Goal: Use online tool/utility: Utilize a website feature to perform a specific function

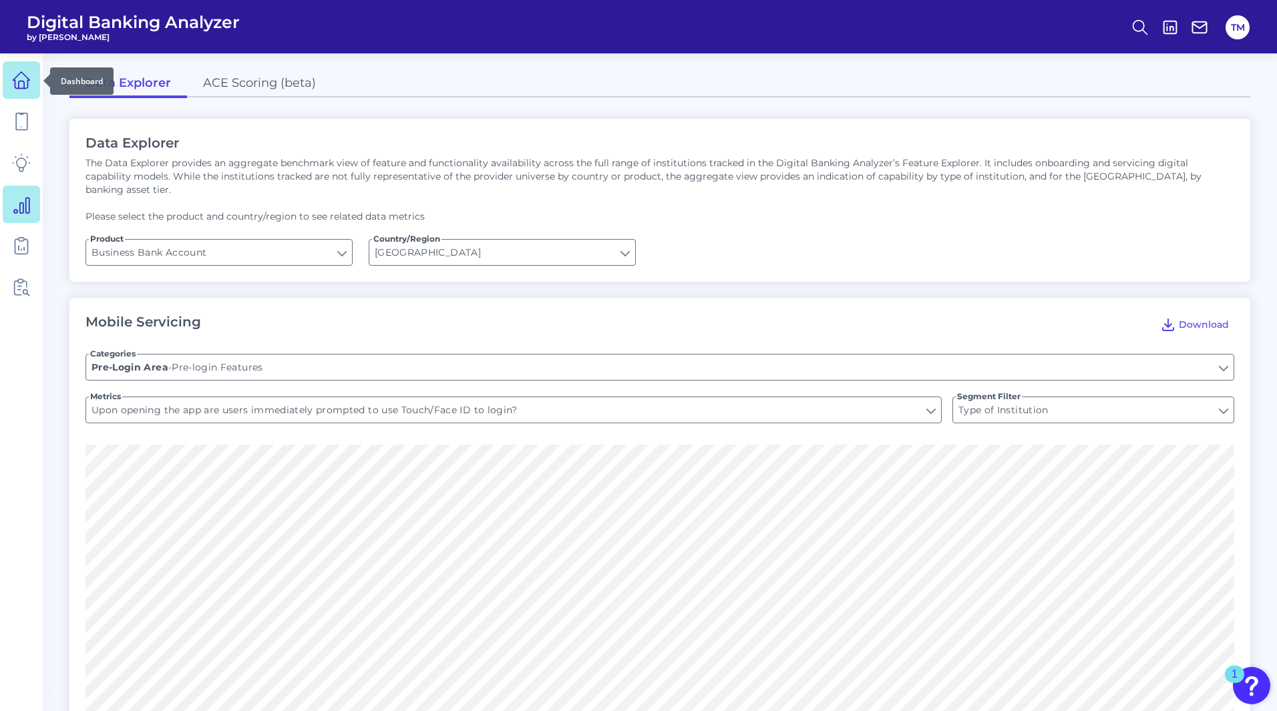
click at [23, 76] on icon at bounding box center [21, 80] width 19 height 19
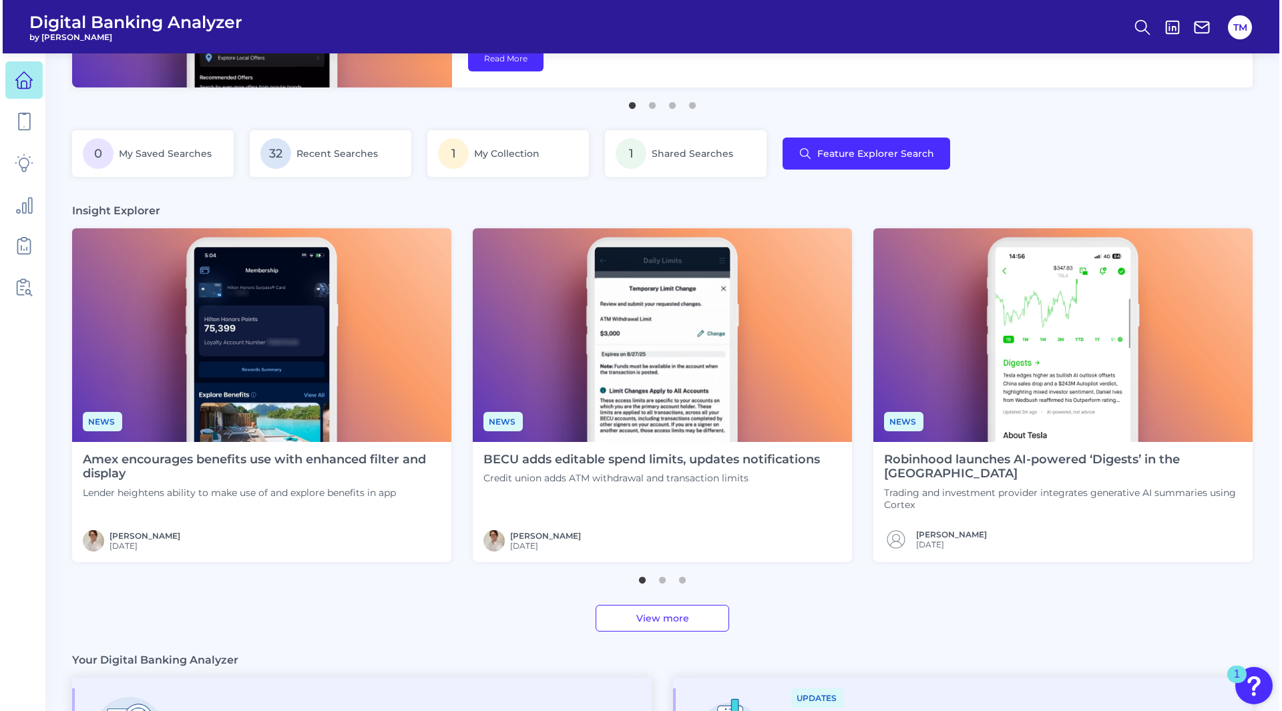
scroll to position [202, 0]
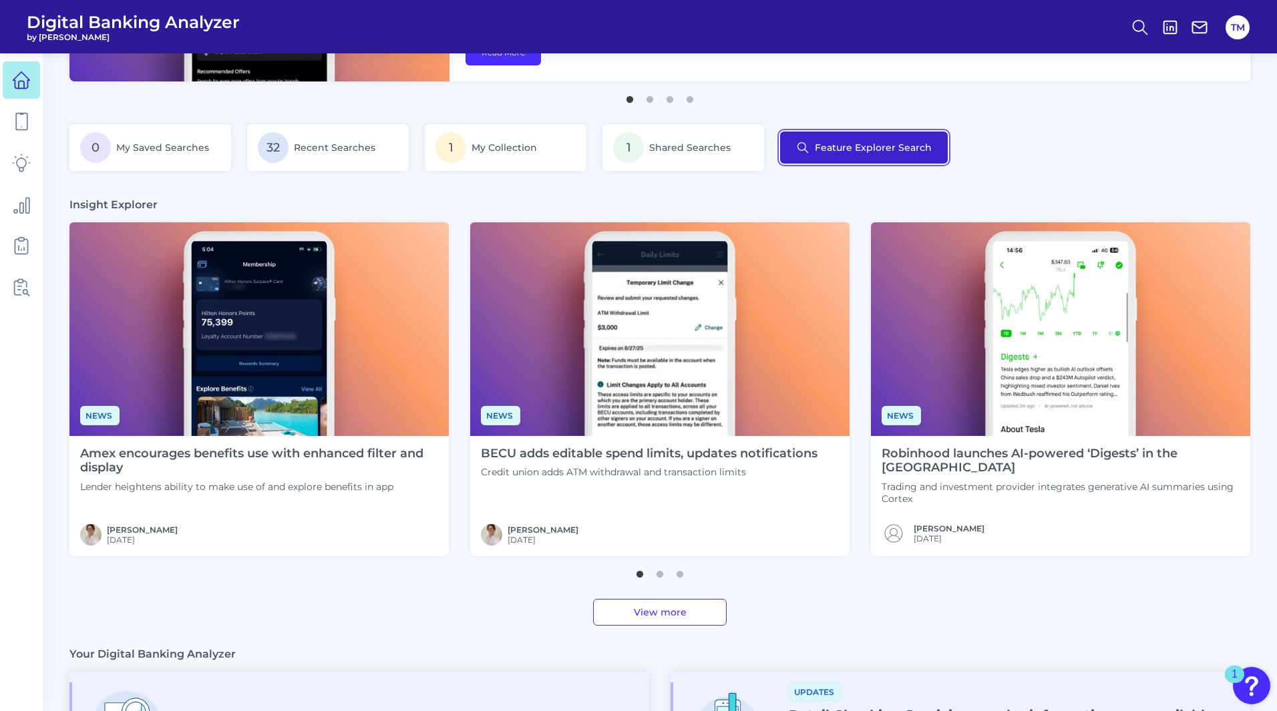
click at [887, 153] on button "Feature Explorer Search" at bounding box center [864, 148] width 168 height 32
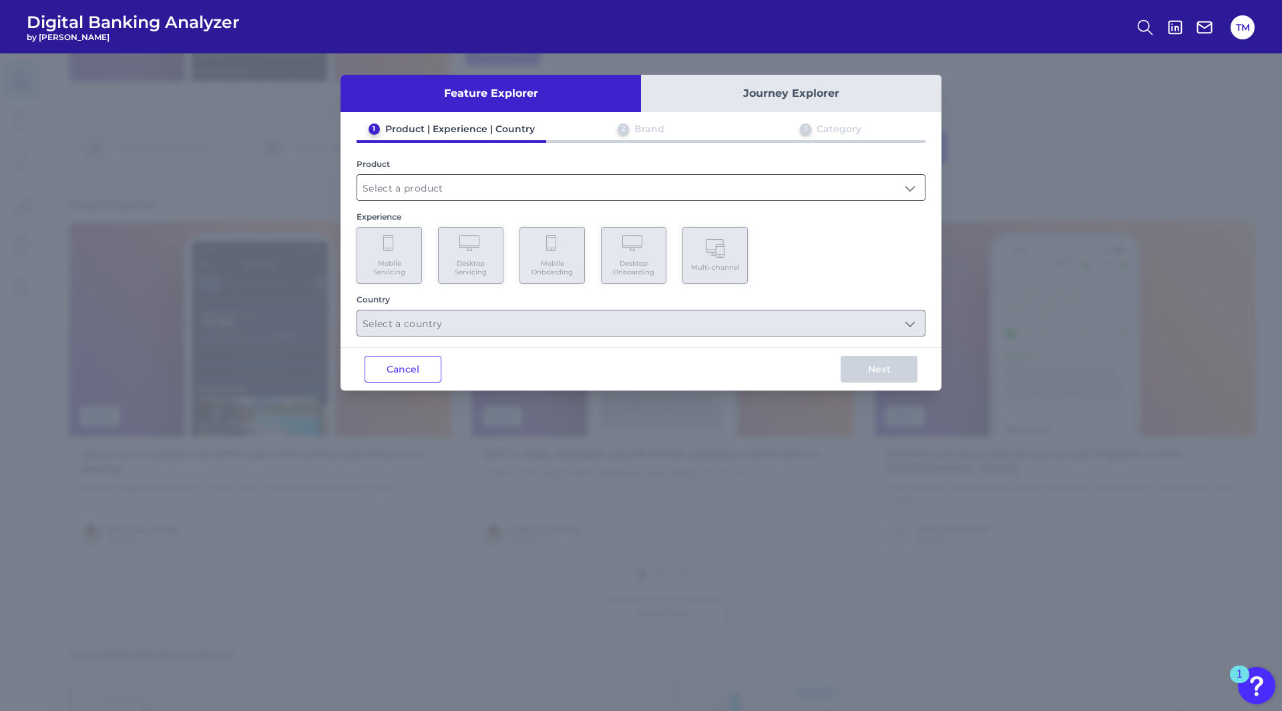
click at [385, 179] on input "text" at bounding box center [641, 187] width 568 height 25
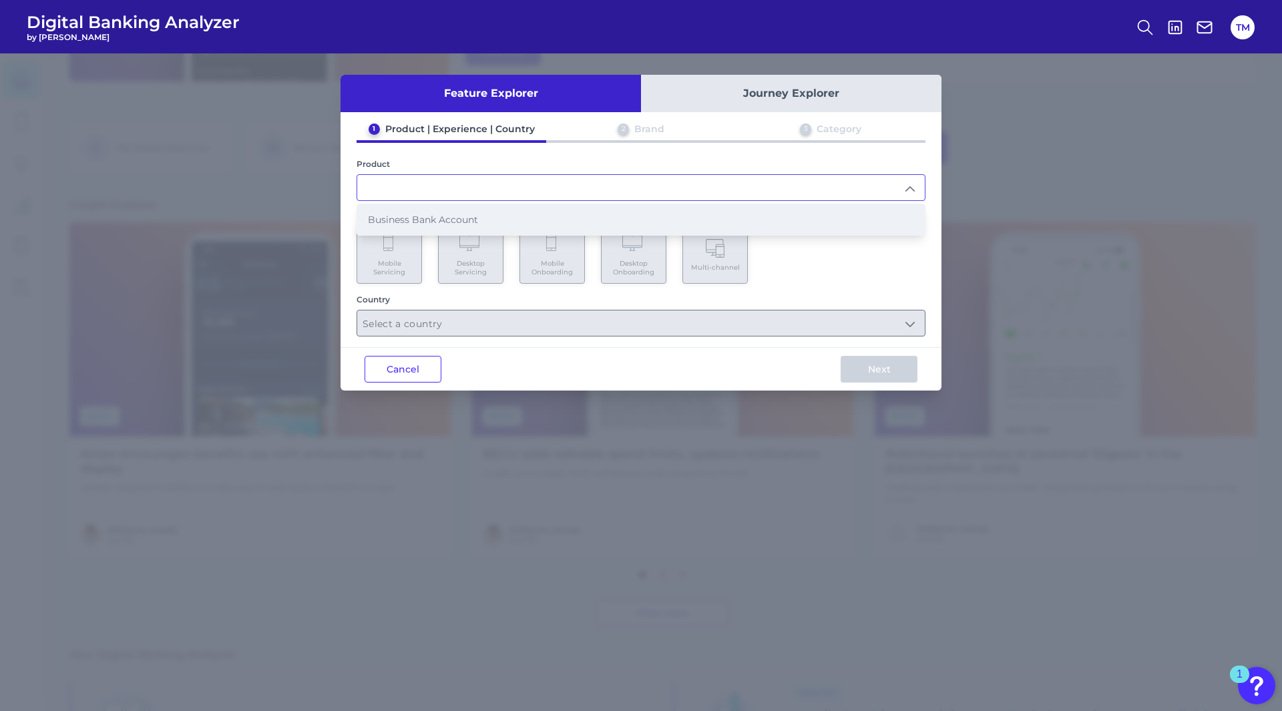
click at [373, 211] on li "Business Bank Account" at bounding box center [641, 219] width 568 height 31
type input "Business Bank Account"
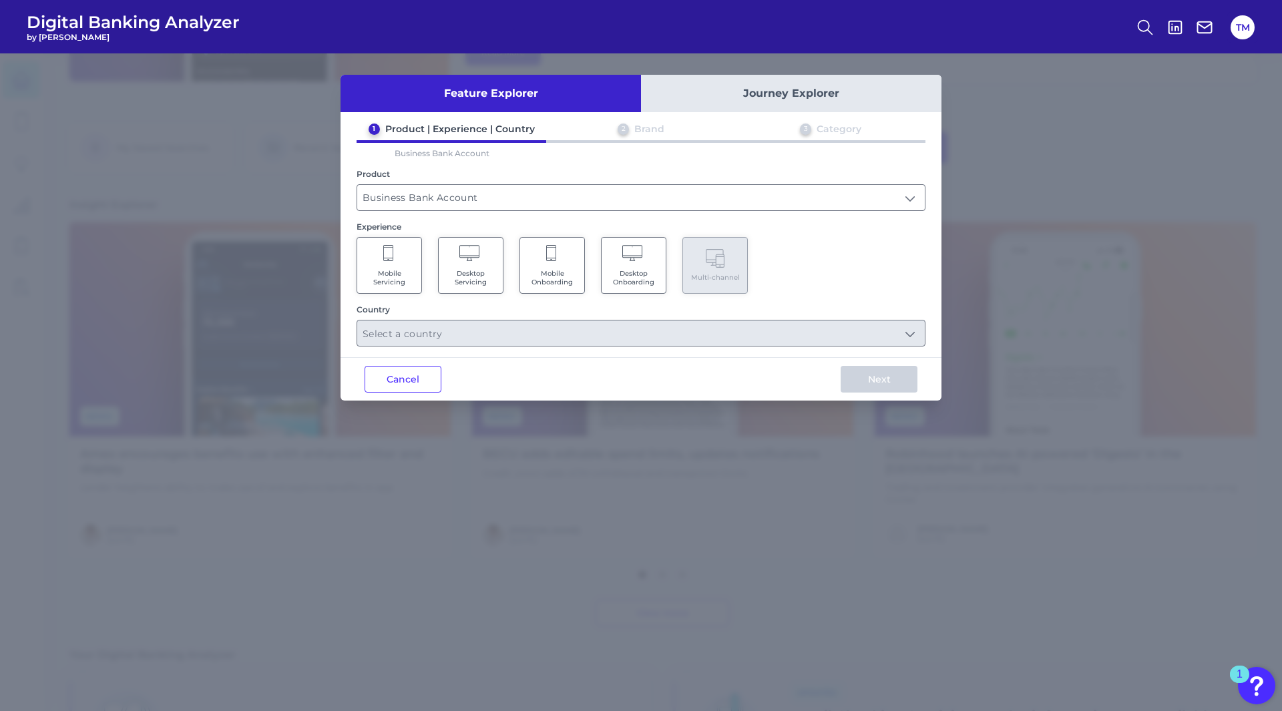
click at [561, 276] on span "Mobile Onboarding" at bounding box center [552, 277] width 51 height 17
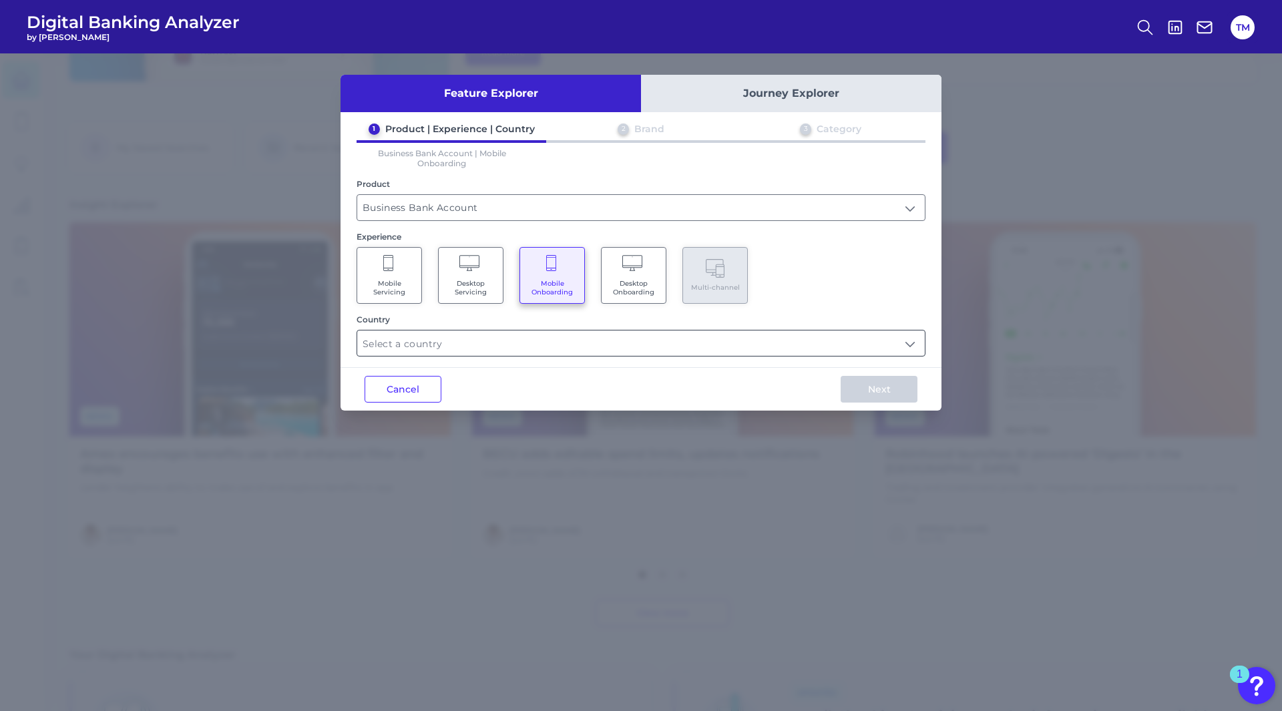
click at [549, 339] on input "text" at bounding box center [641, 343] width 568 height 25
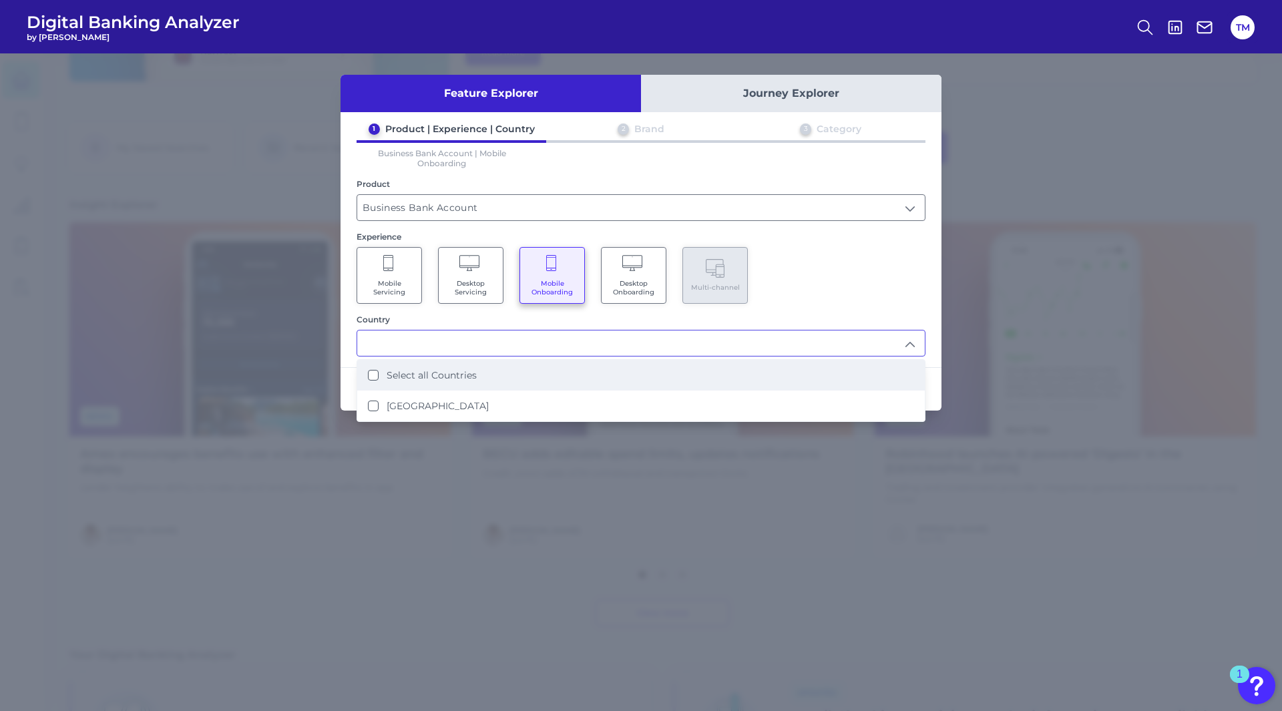
click at [372, 378] on Countries "Select all Countries" at bounding box center [373, 375] width 11 height 11
type input "Select all Countries"
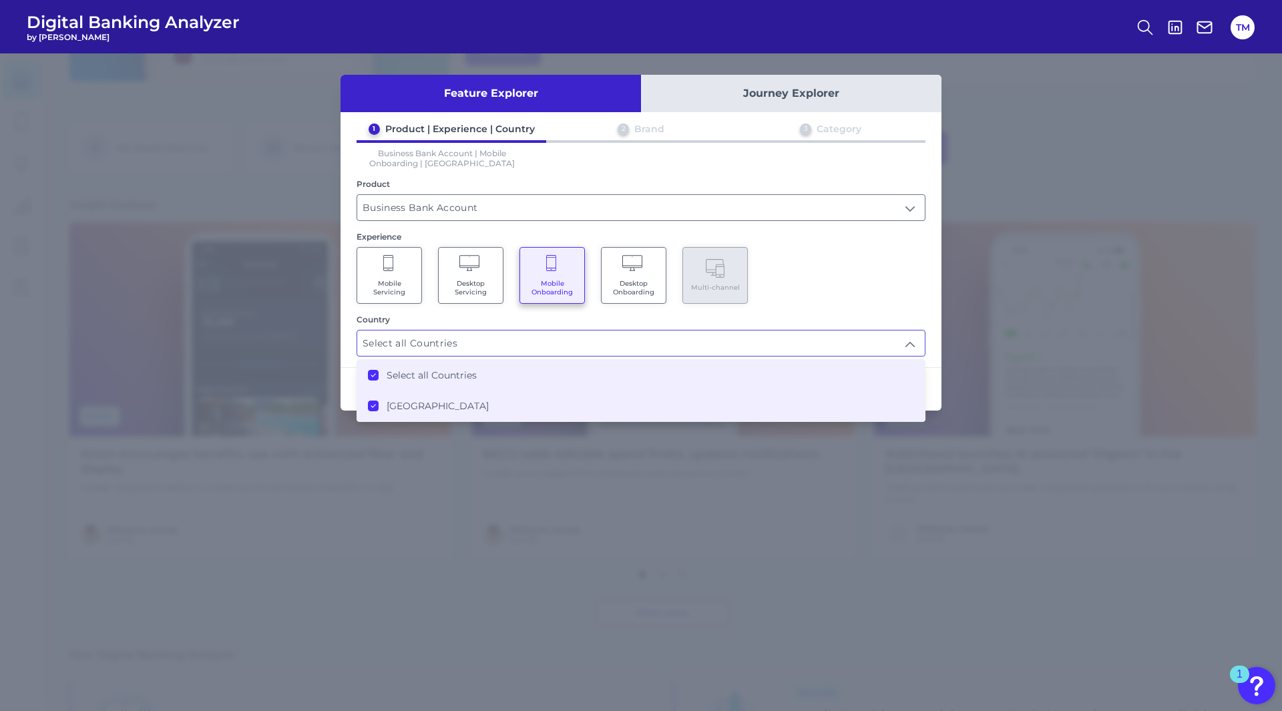
scroll to position [203, 0]
click at [897, 311] on div "1 Product | Experience | Country 2 Brand 3 Category Business Bank Account | Mob…" at bounding box center [641, 240] width 601 height 234
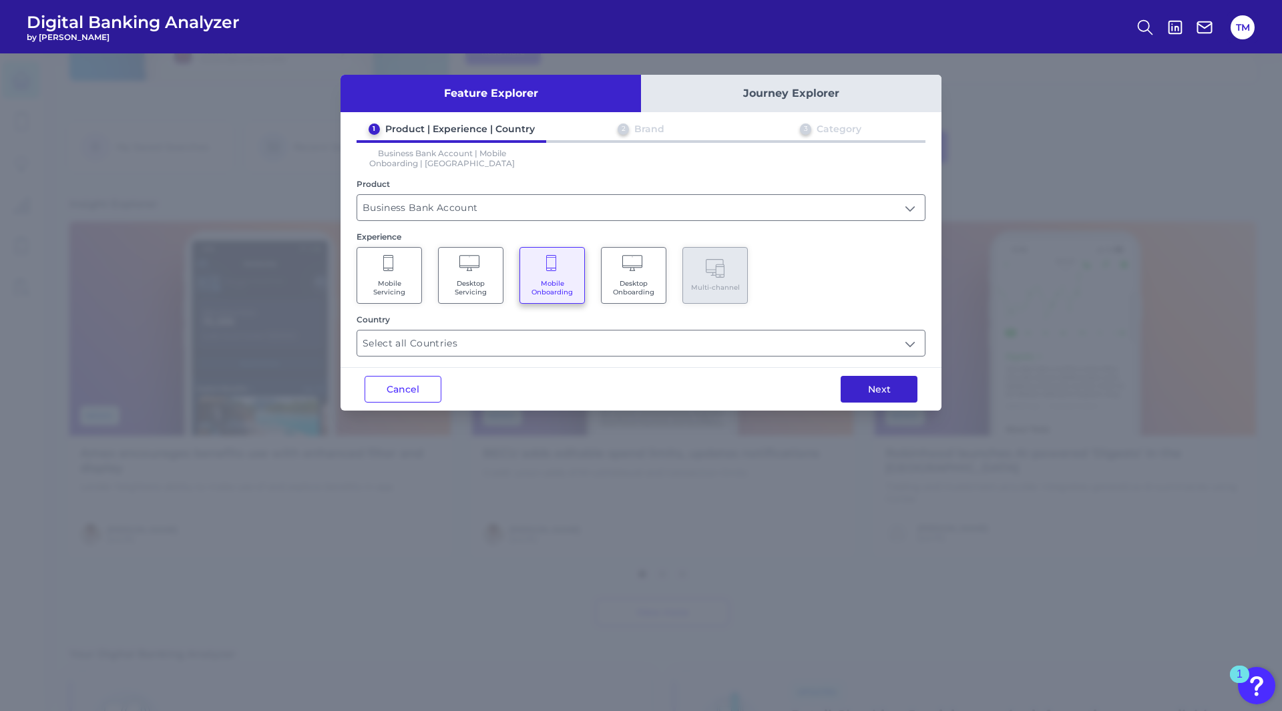
click at [893, 383] on button "Next" at bounding box center [879, 389] width 77 height 27
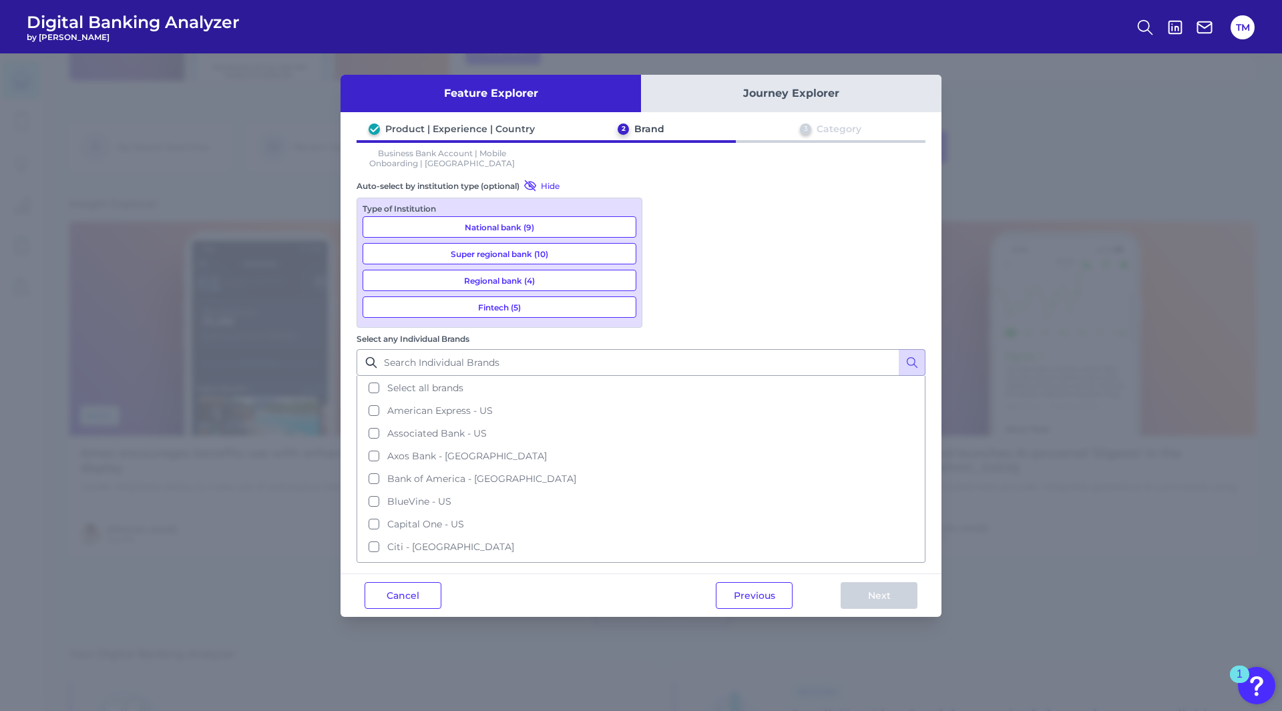
click at [508, 223] on button "National bank (9)" at bounding box center [500, 226] width 274 height 21
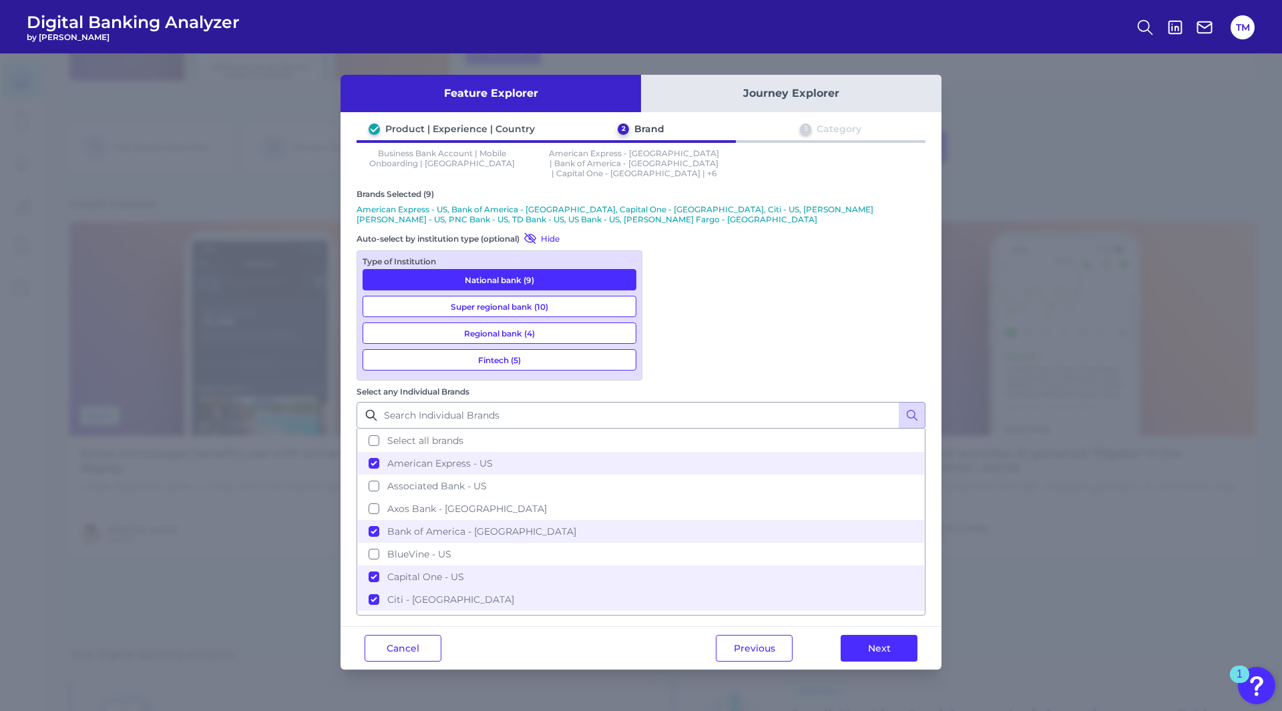
click at [500, 296] on button "Super regional bank (10)" at bounding box center [500, 306] width 274 height 21
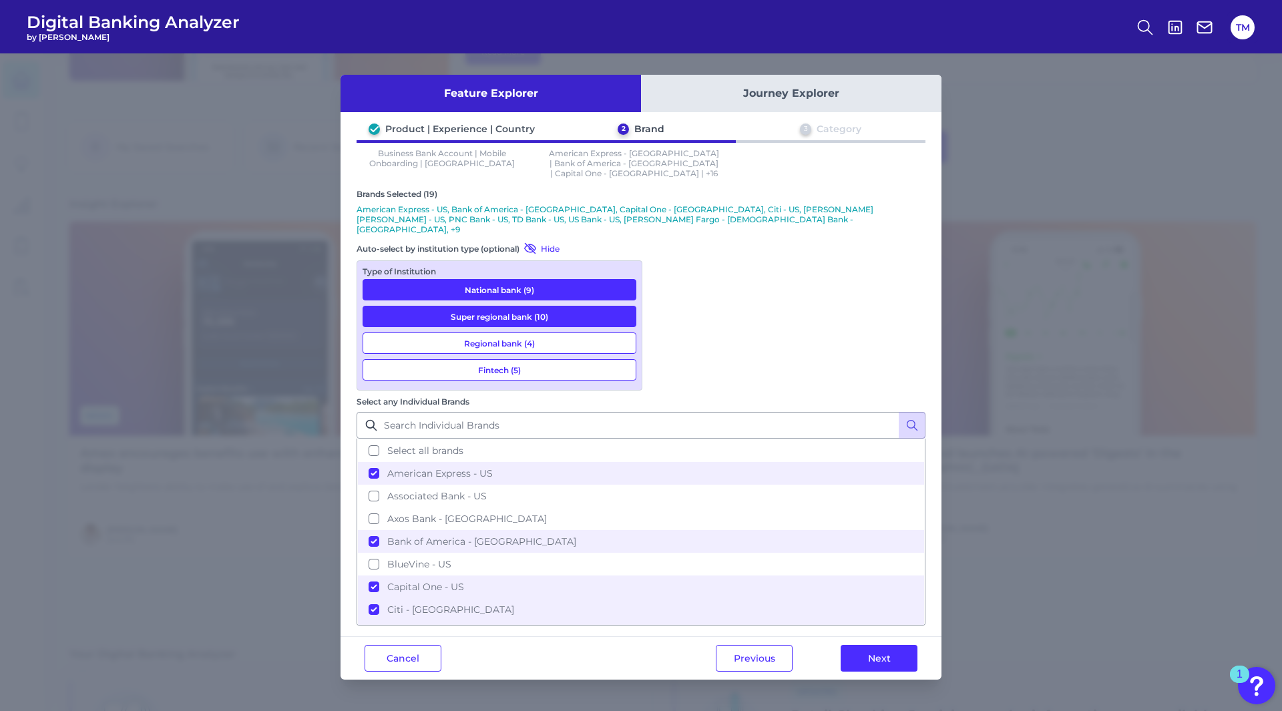
click at [504, 333] on button "Regional bank (4)" at bounding box center [500, 343] width 274 height 21
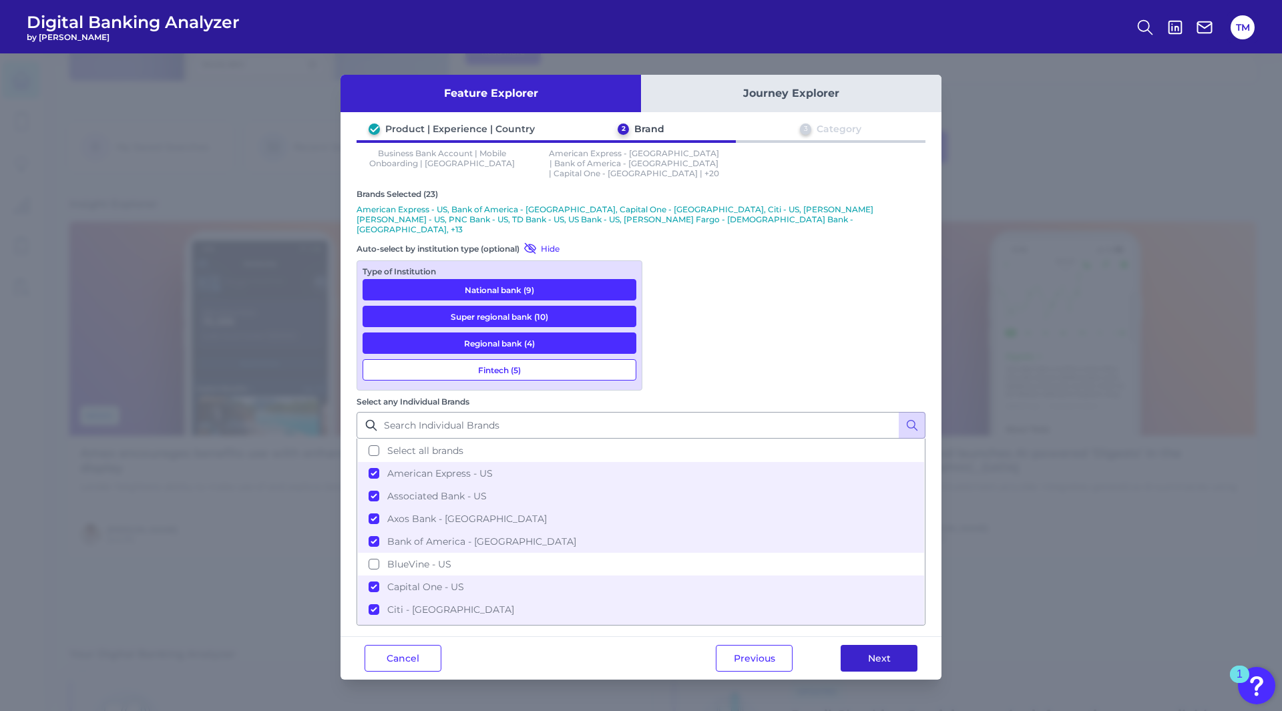
click at [867, 645] on button "Next" at bounding box center [879, 658] width 77 height 27
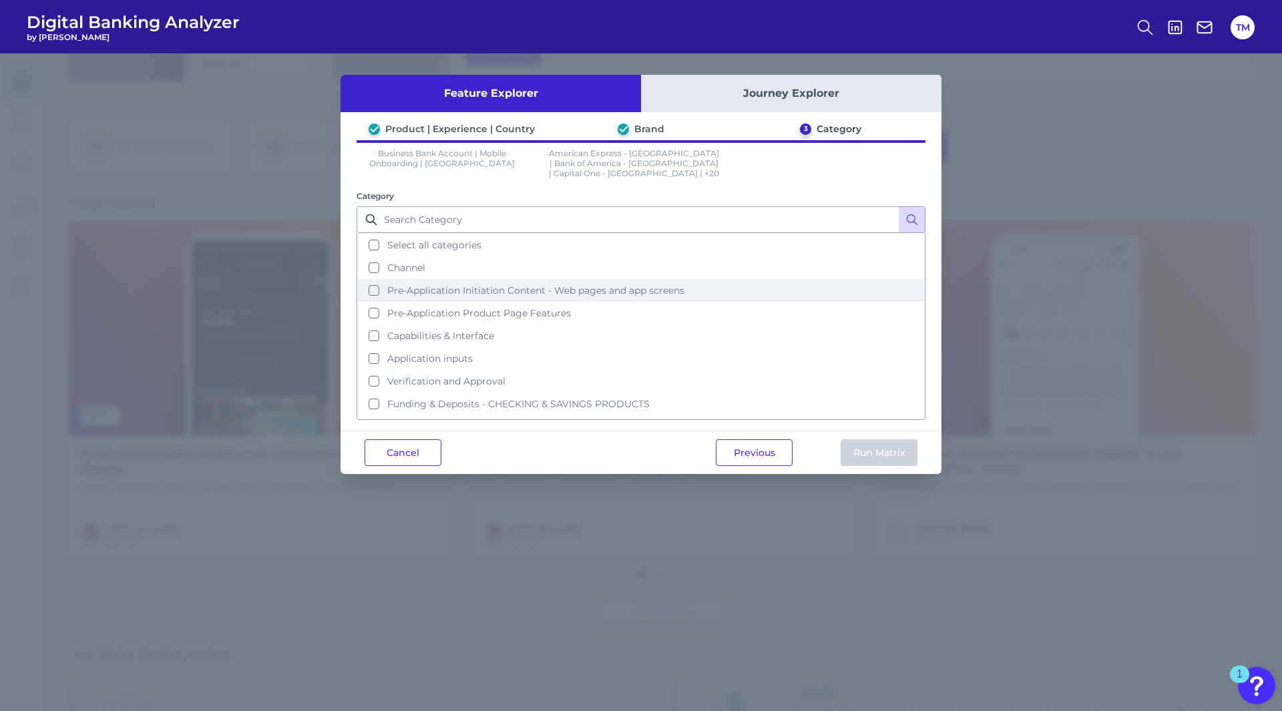
click at [369, 282] on button "Pre-Application Initiation Content - Web pages and app screens" at bounding box center [641, 290] width 566 height 23
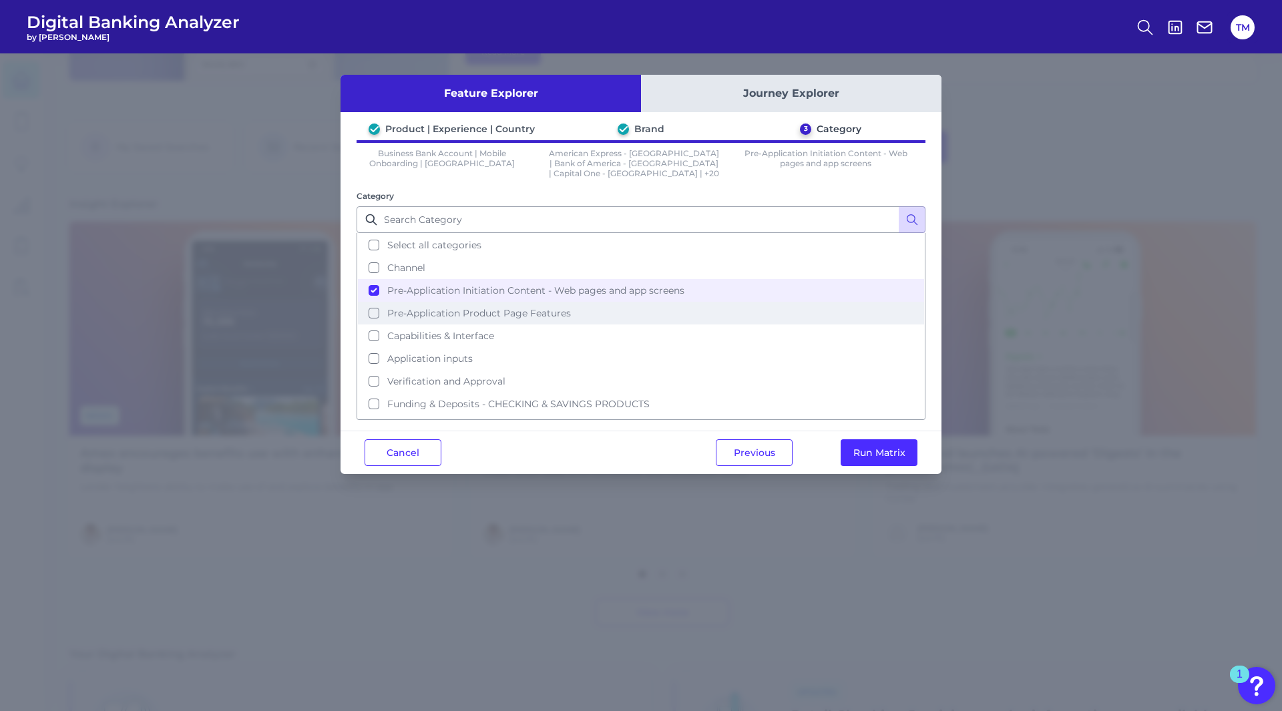
click at [371, 302] on button "Pre-Application Product Page Features" at bounding box center [641, 313] width 566 height 23
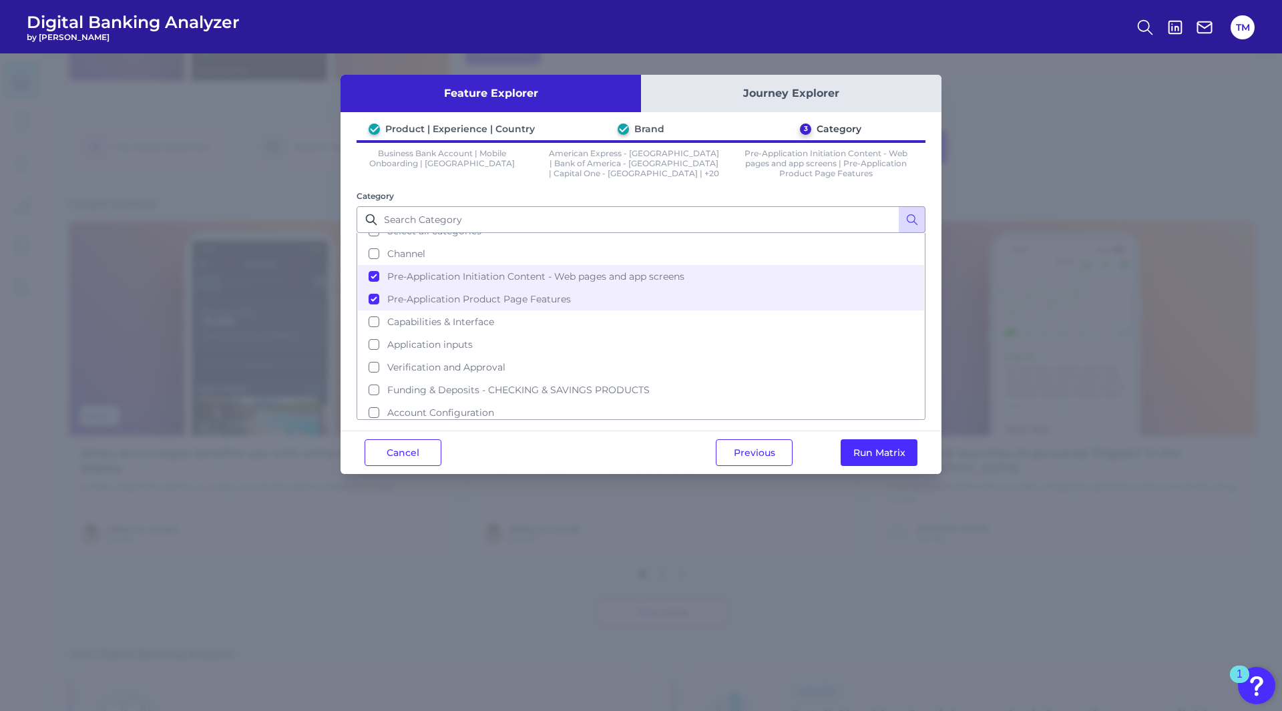
scroll to position [19, 0]
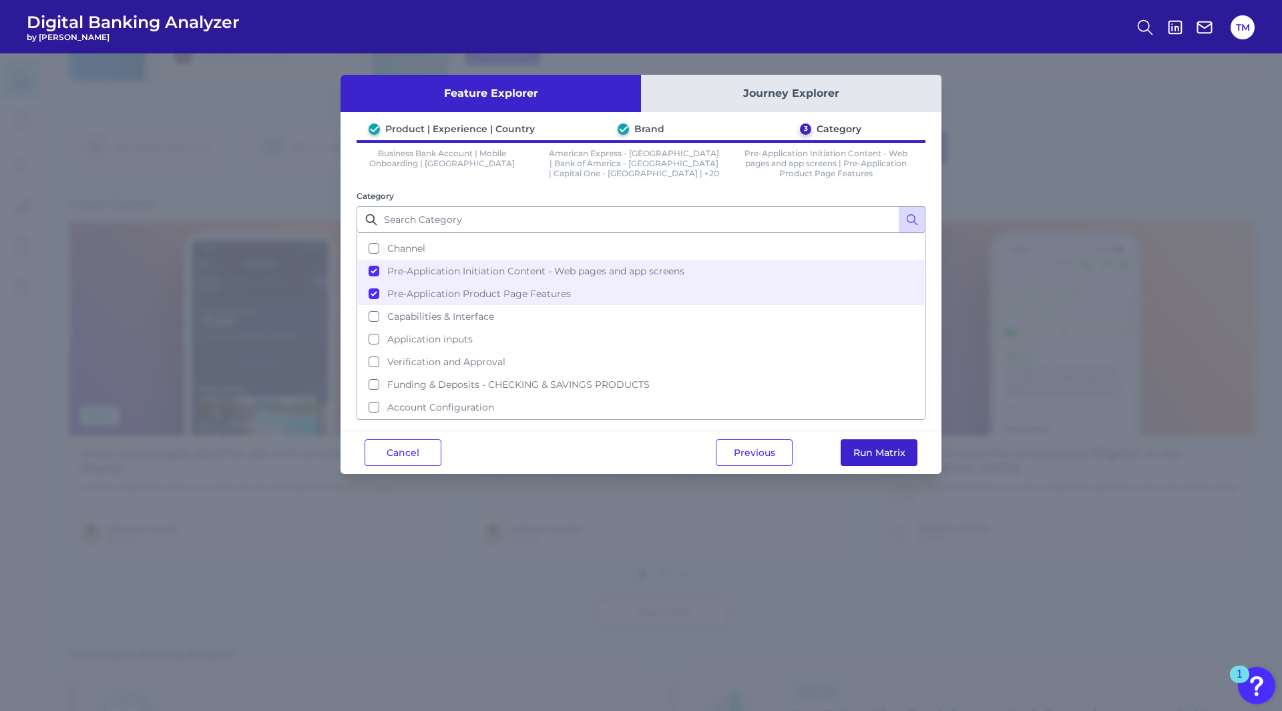
click at [876, 446] on button "Run Matrix" at bounding box center [879, 452] width 77 height 27
